Goal: Information Seeking & Learning: Check status

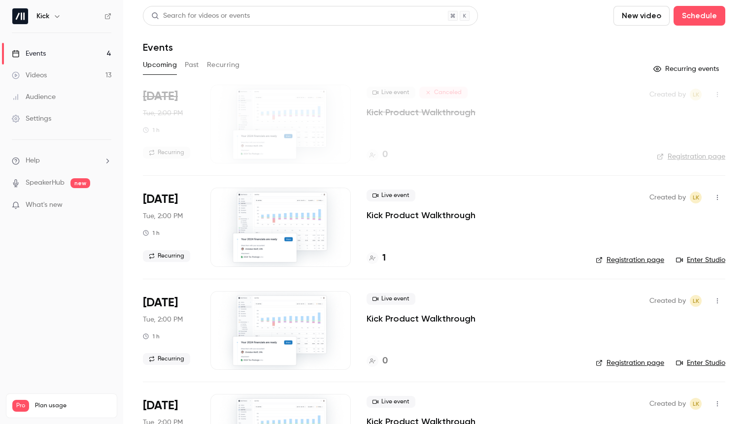
click at [386, 259] on div "1" at bounding box center [473, 258] width 213 height 13
click at [384, 258] on h4 "1" at bounding box center [384, 258] width 3 height 13
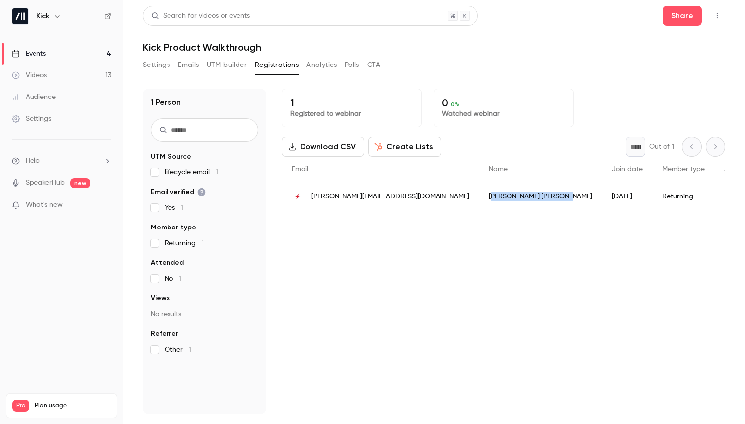
drag, startPoint x: 412, startPoint y: 196, endPoint x: 466, endPoint y: 198, distance: 54.7
click at [479, 198] on div "[PERSON_NAME]" at bounding box center [540, 197] width 123 height 28
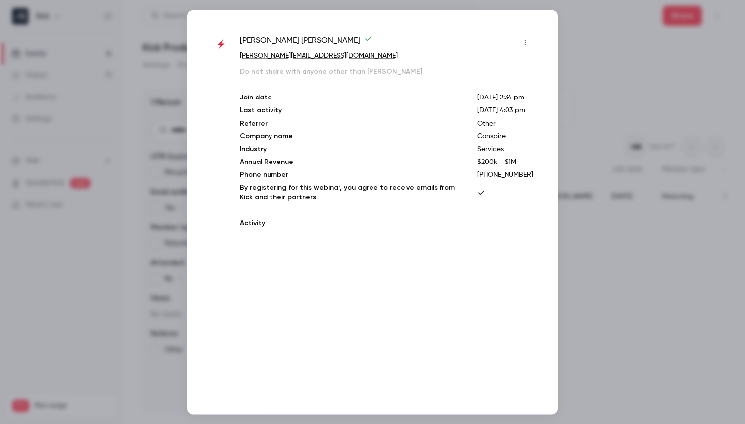
click at [456, 234] on div "[PERSON_NAME] [PERSON_NAME][EMAIL_ADDRESS][DOMAIN_NAME] Do not share with anyon…" at bounding box center [386, 134] width 293 height 199
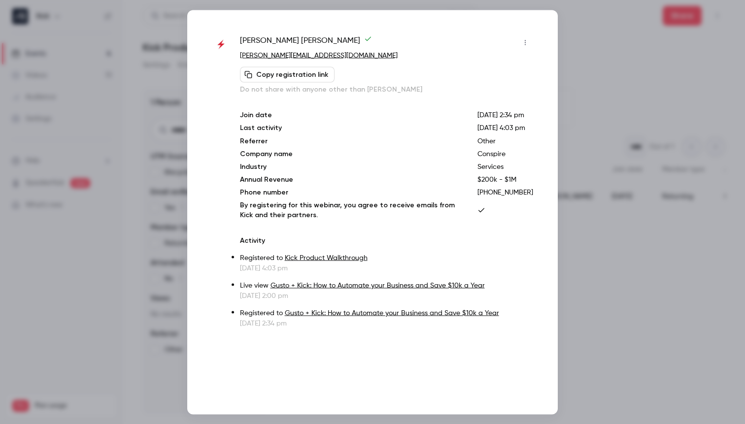
click at [577, 273] on div at bounding box center [372, 212] width 745 height 424
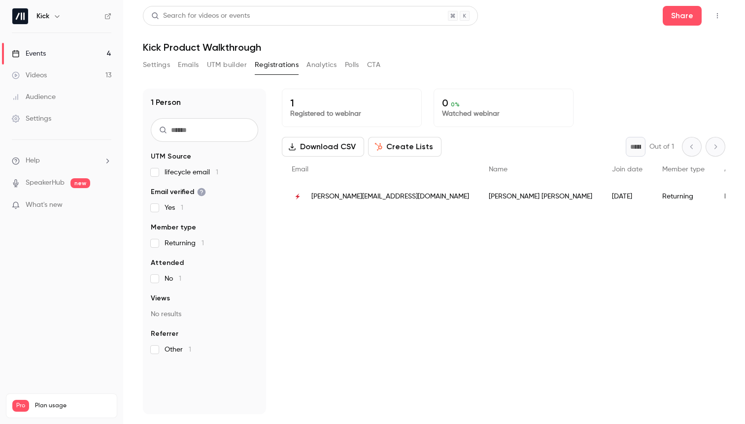
click at [334, 235] on div "1 Registered to webinar 0 0 % Watched webinar Download CSV Create Lists * Out o…" at bounding box center [504, 252] width 444 height 326
